Goal: Transaction & Acquisition: Purchase product/service

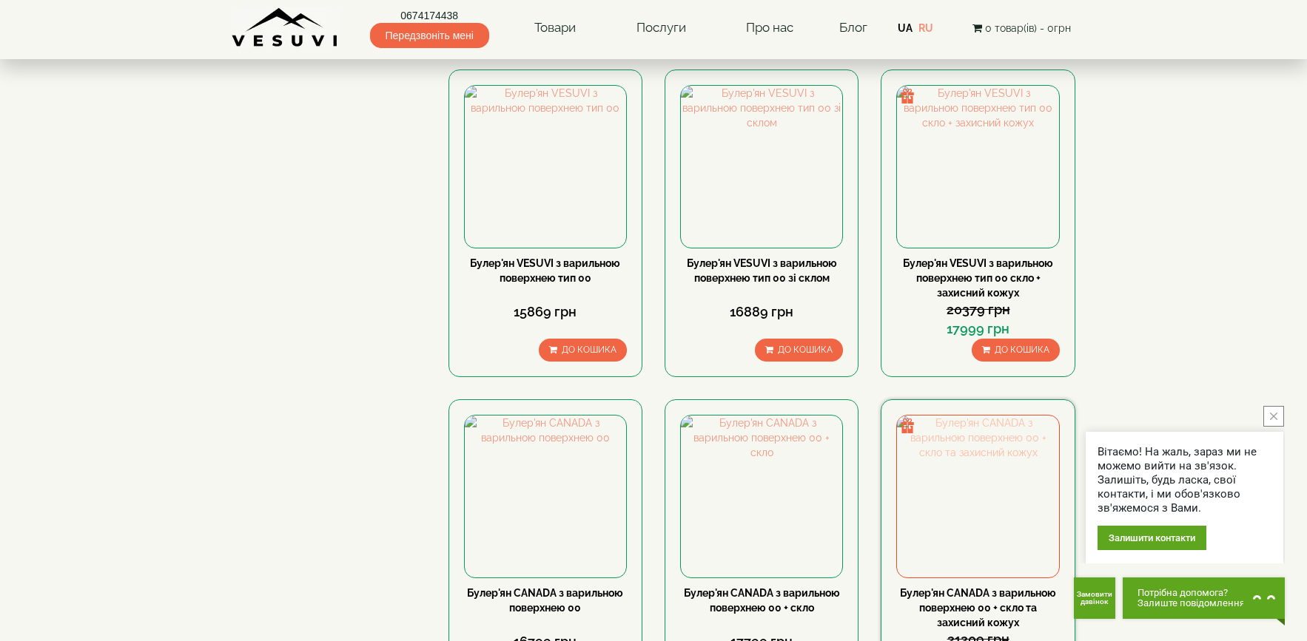
scroll to position [1110, 0]
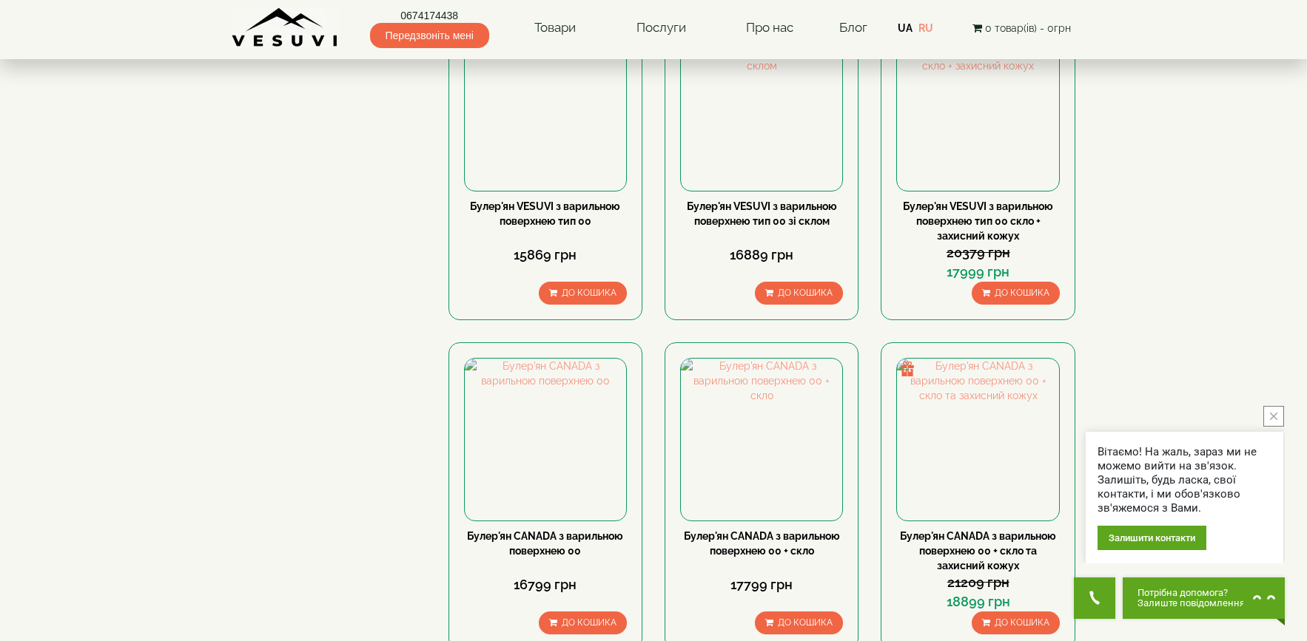
click at [1278, 414] on button "close button" at bounding box center [1273, 416] width 21 height 21
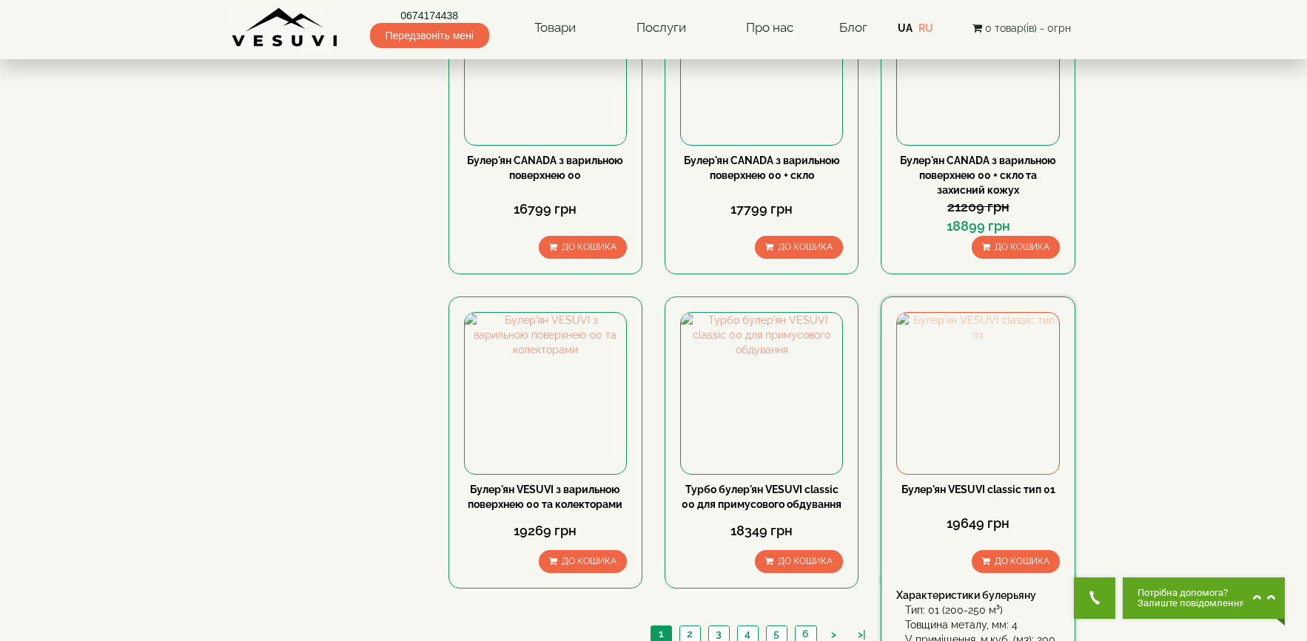
scroll to position [1628, 0]
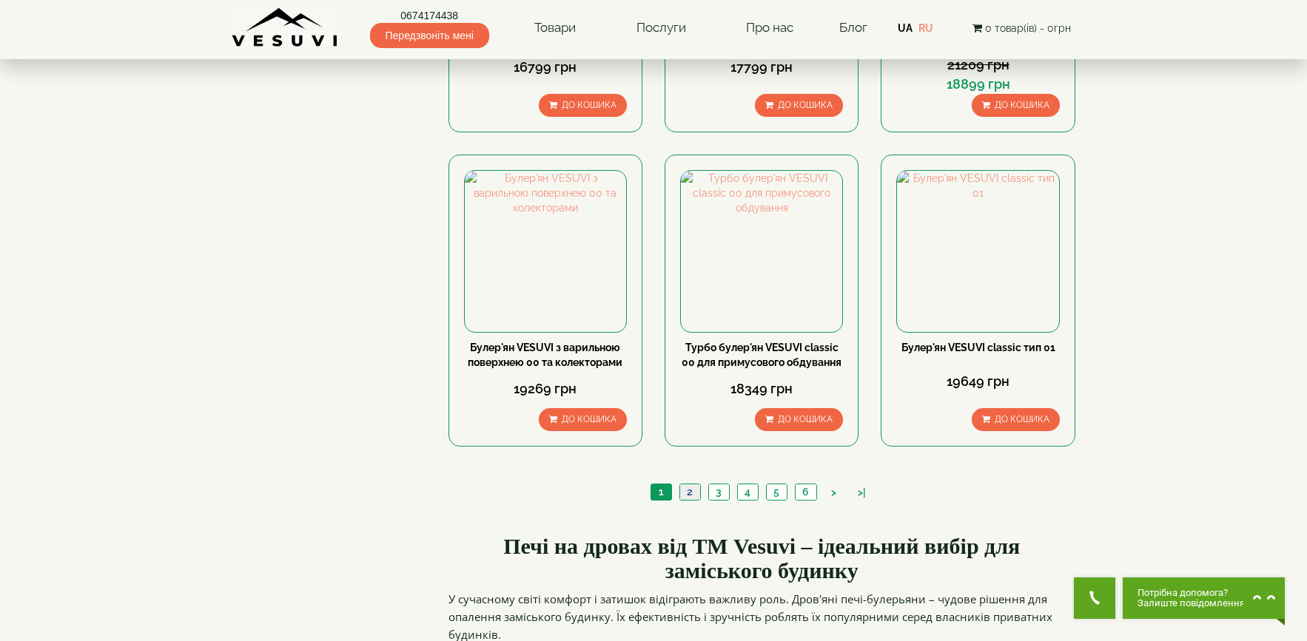
click at [694, 485] on link "2" at bounding box center [689, 493] width 21 height 16
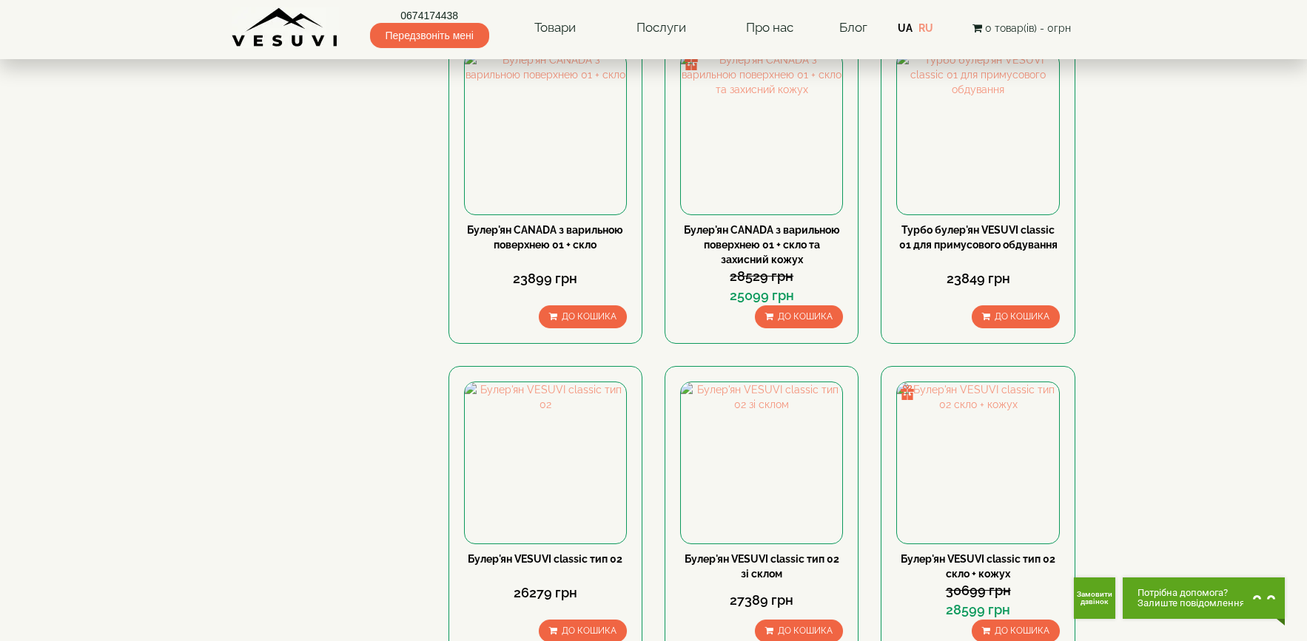
scroll to position [1406, 0]
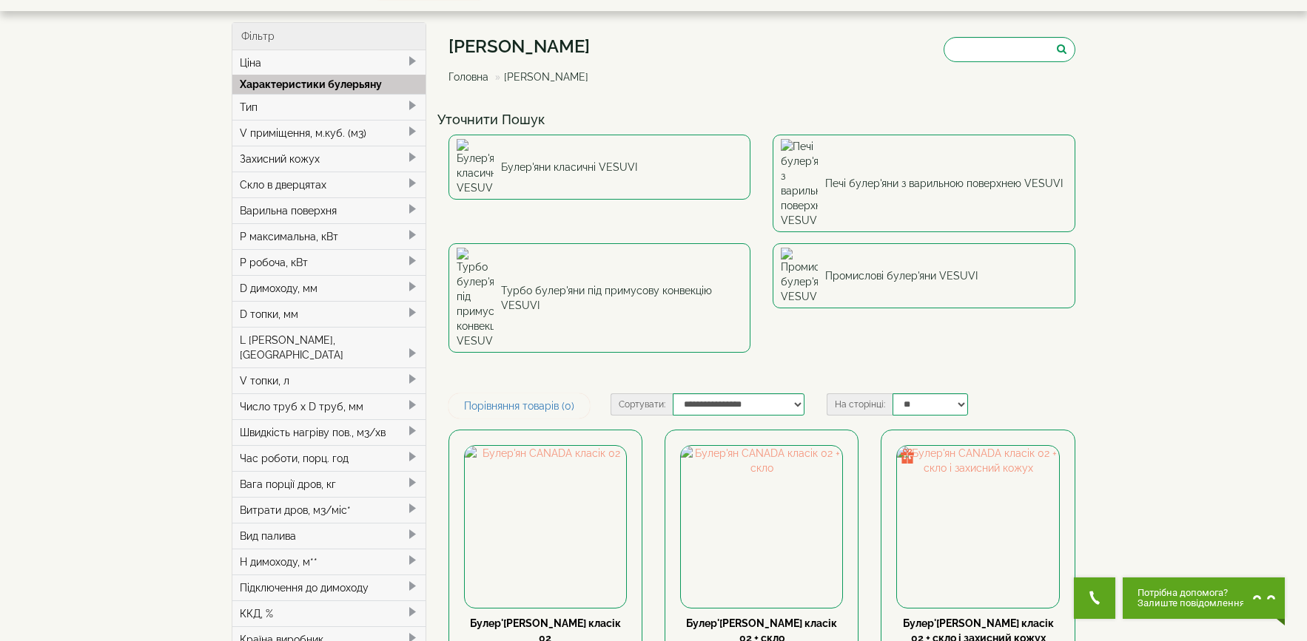
scroll to position [74, 0]
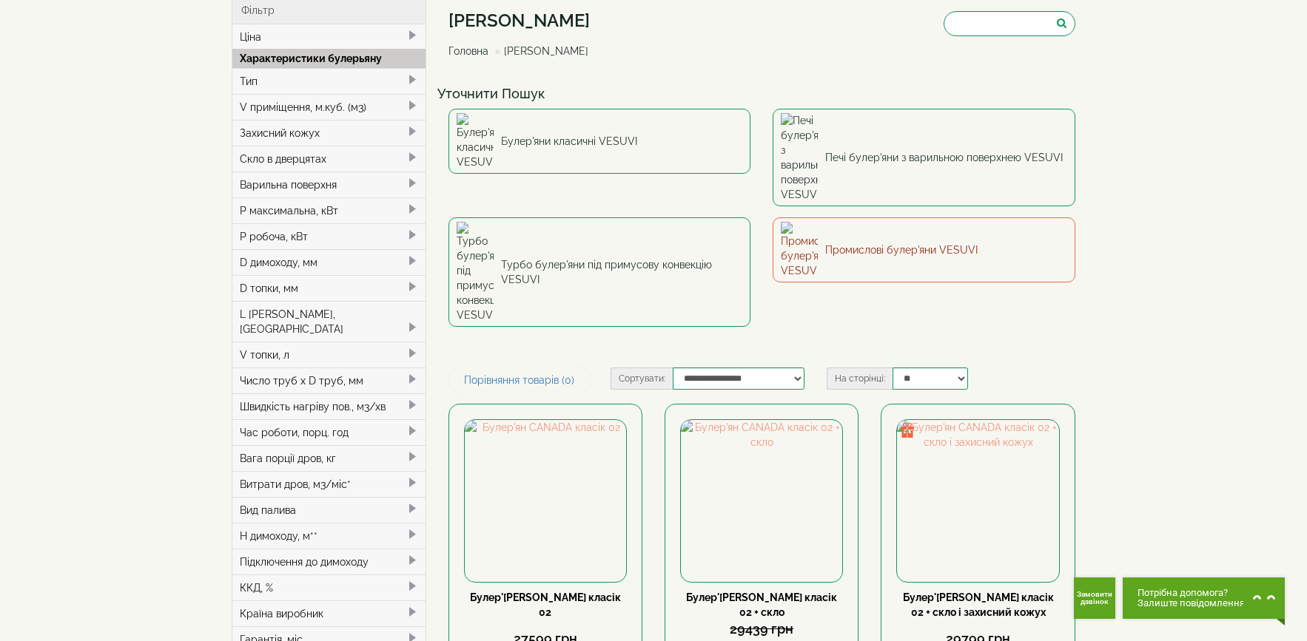
click at [855, 218] on link "Промислові булер'яни VESUVI" at bounding box center [923, 250] width 303 height 65
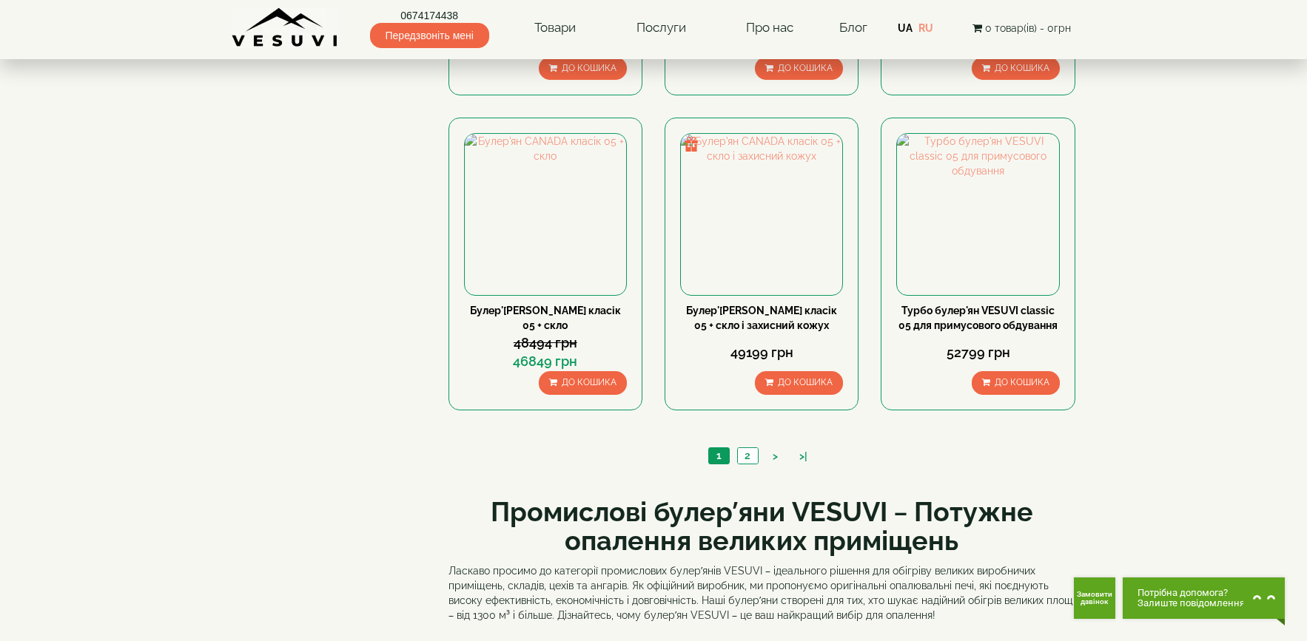
scroll to position [1406, 0]
